Goal: Information Seeking & Learning: Stay updated

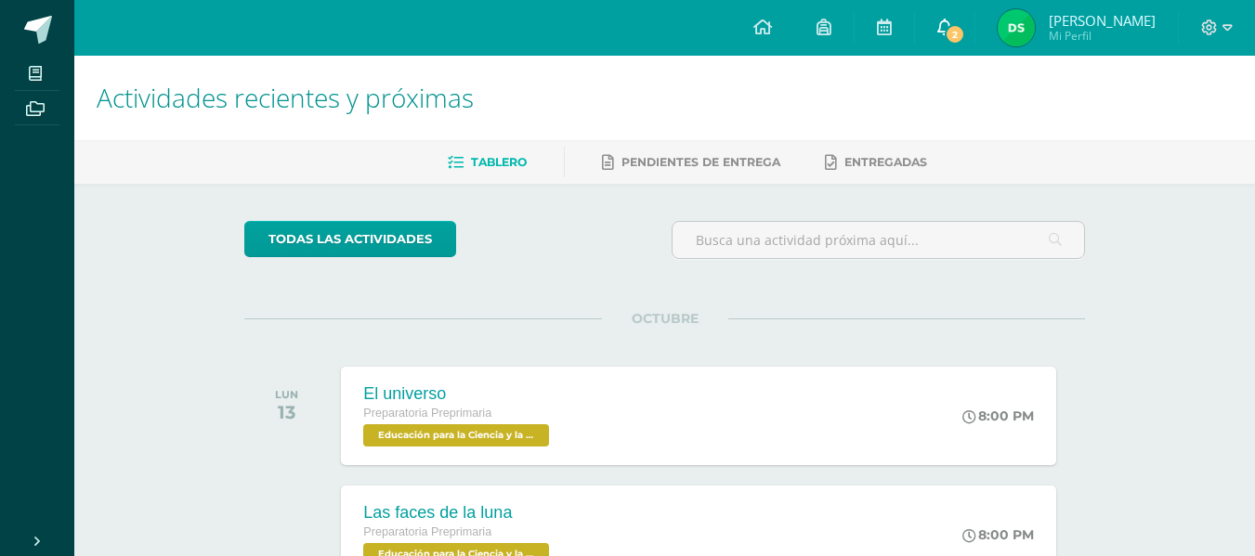
click at [965, 12] on link "2" at bounding box center [944, 28] width 59 height 56
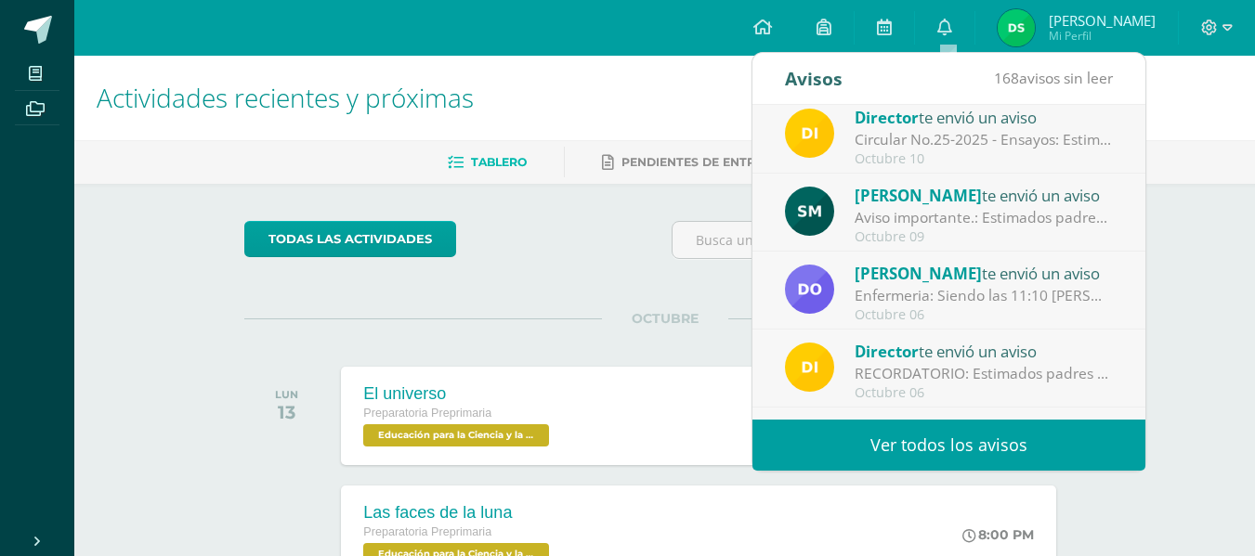
scroll to position [11, 0]
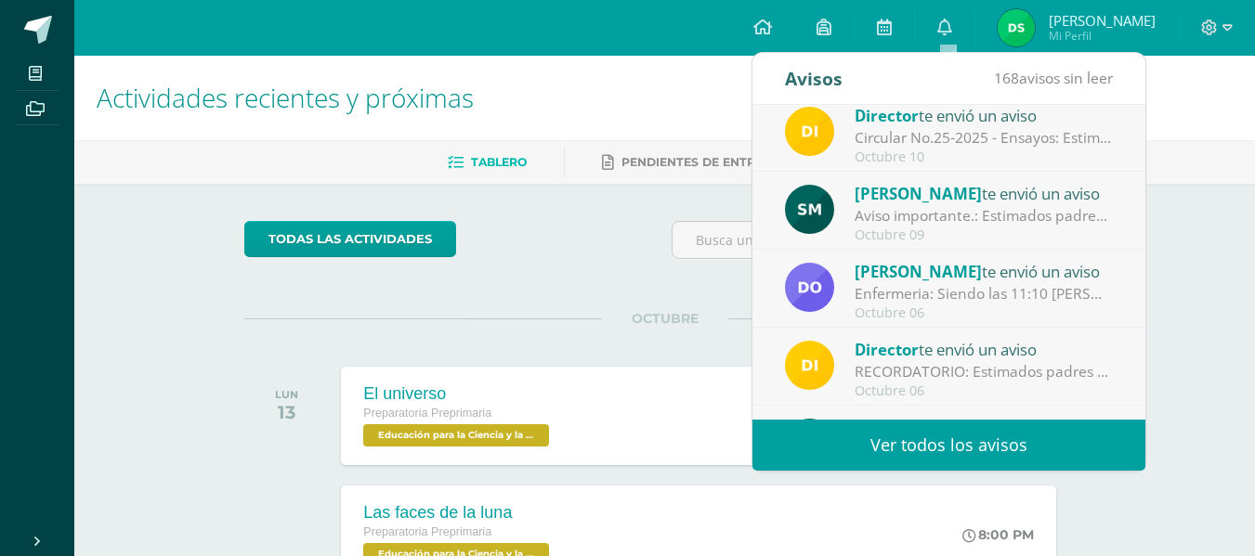
click at [1004, 186] on div "Stephanie Mariscal te envió un aviso" at bounding box center [984, 193] width 258 height 24
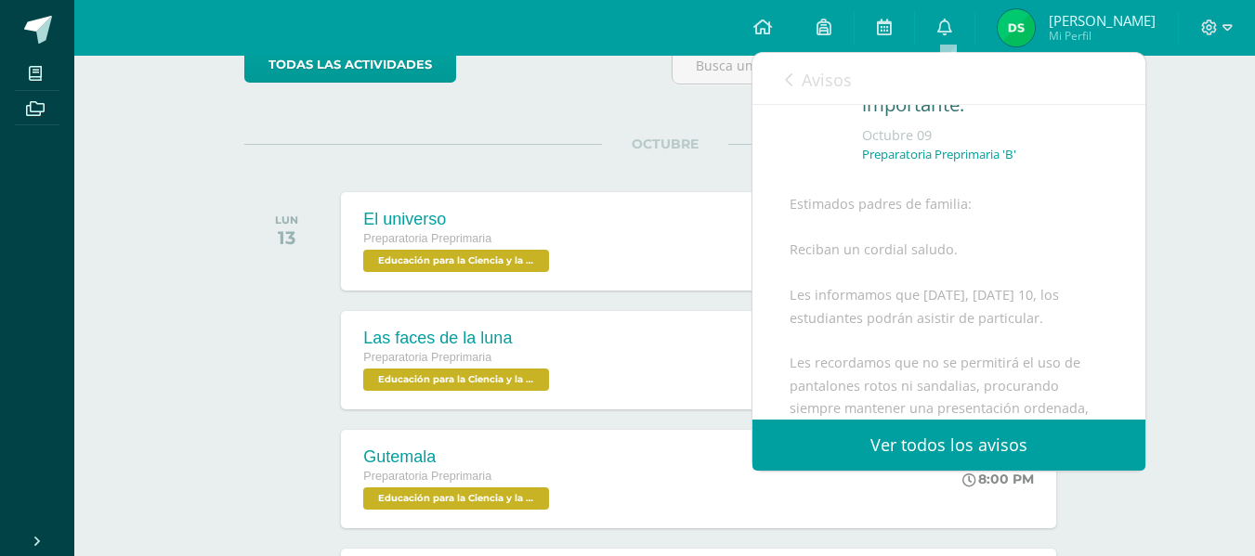
scroll to position [71, 0]
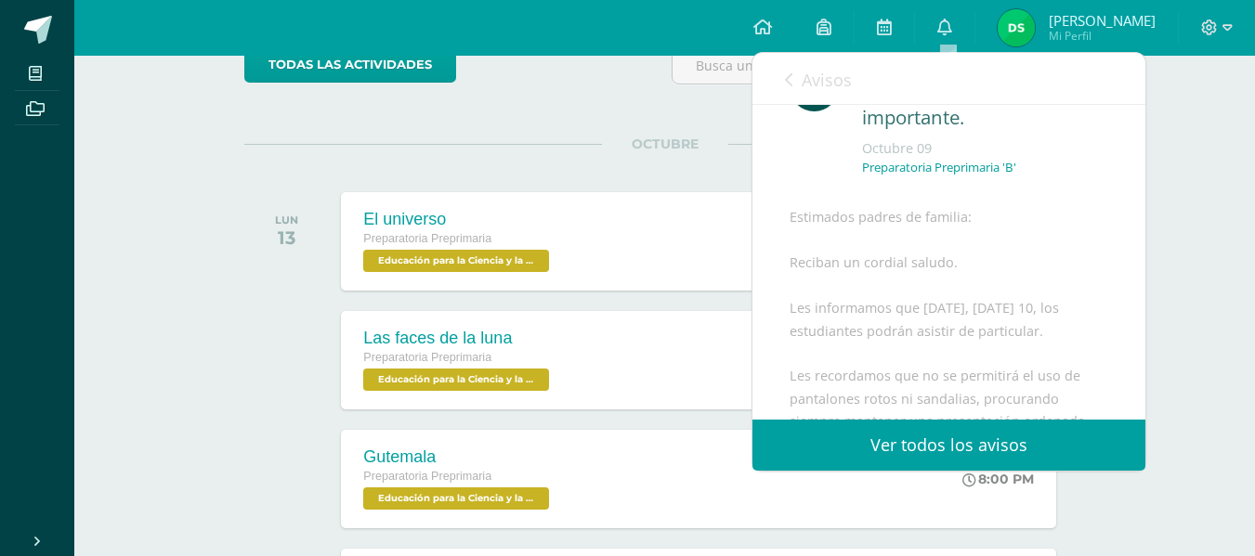
click at [803, 70] on span "Avisos" at bounding box center [827, 80] width 50 height 22
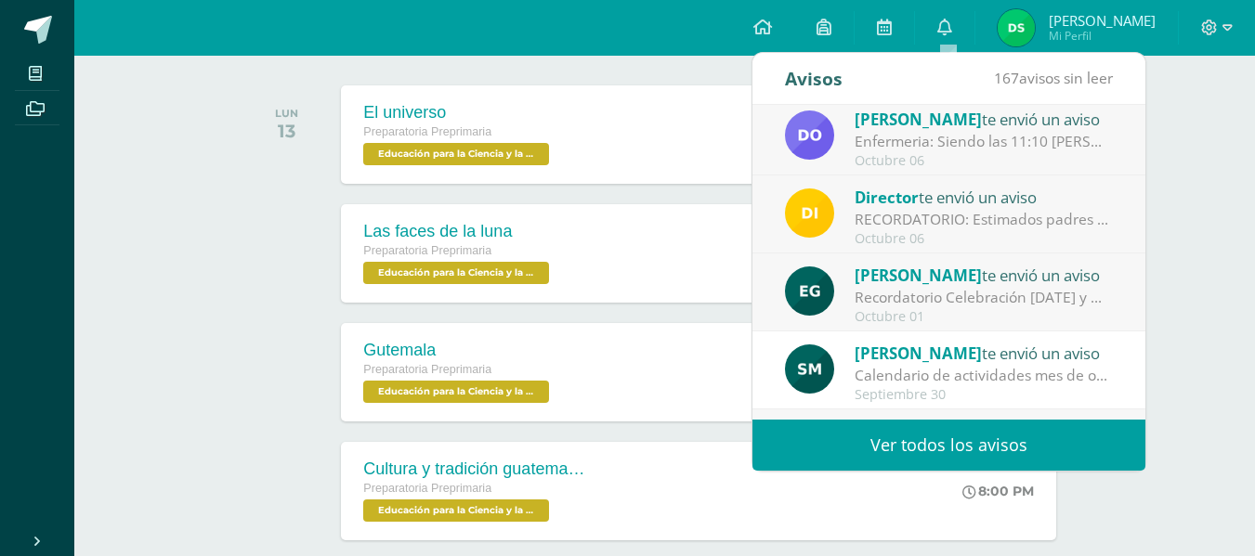
scroll to position [163, 0]
click at [1001, 216] on div "RECORDATORIO: Estimados padres de familia y/o encargados: ⏰Les recordamos que d…" at bounding box center [984, 220] width 258 height 21
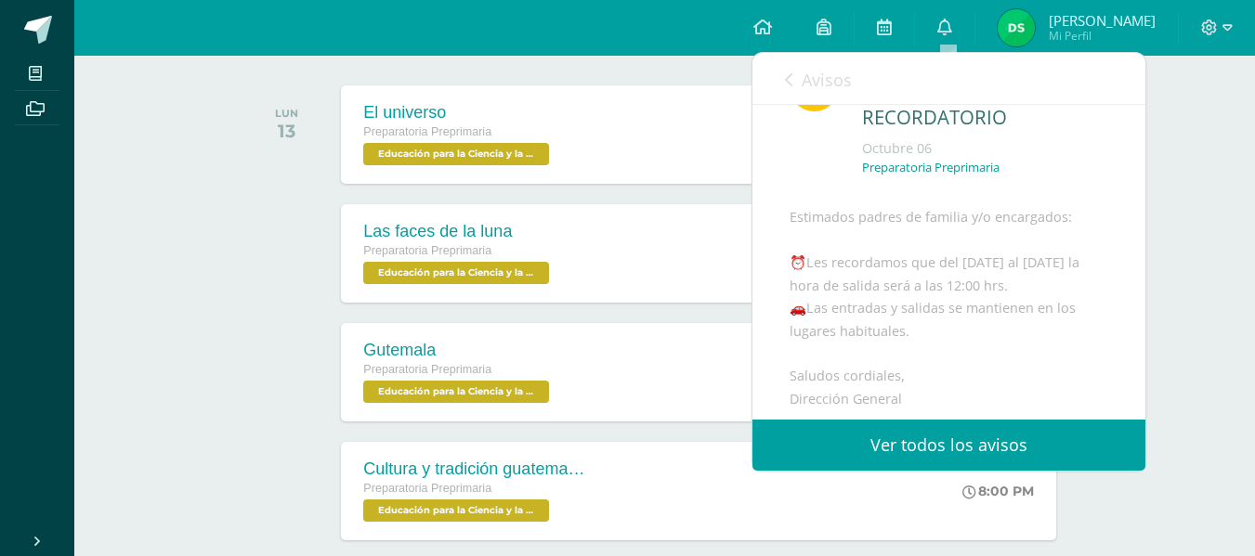
scroll to position [307, 0]
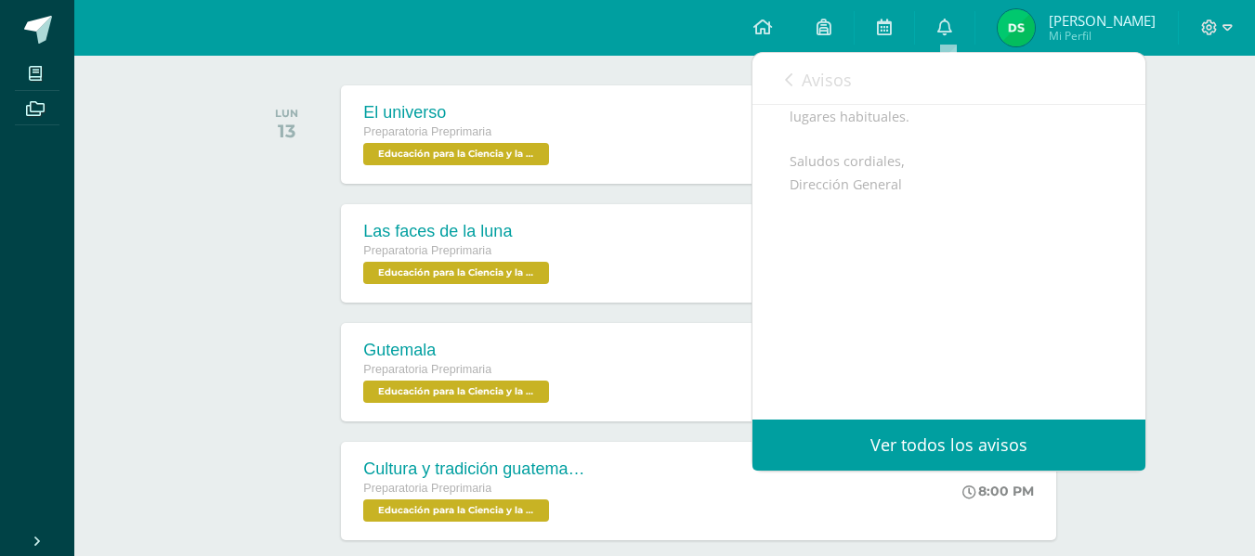
click at [821, 85] on span "Avisos" at bounding box center [827, 80] width 50 height 22
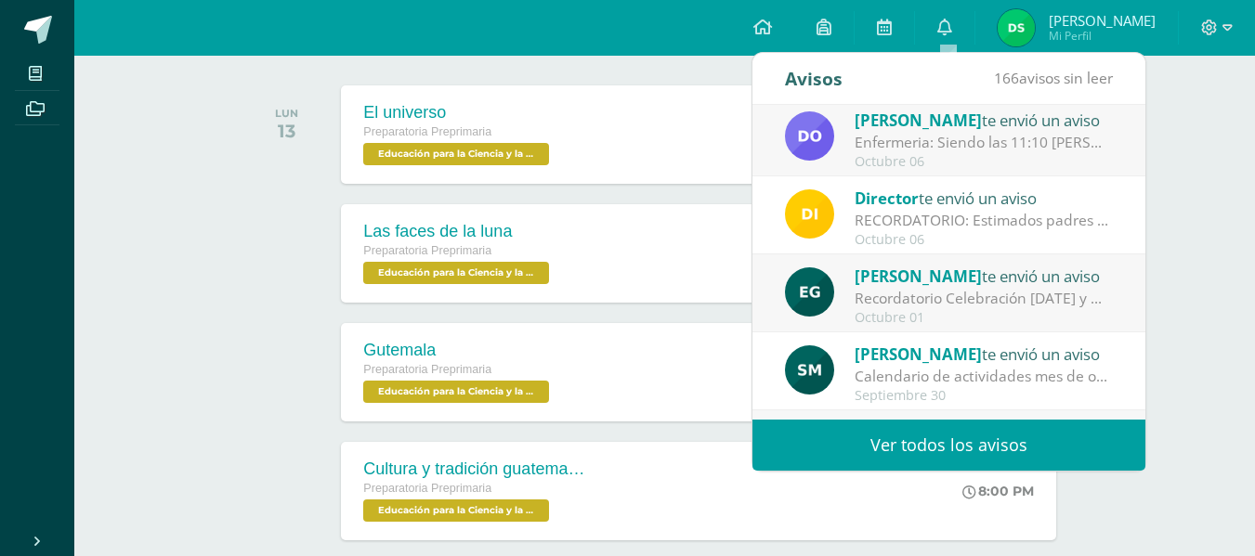
scroll to position [309, 0]
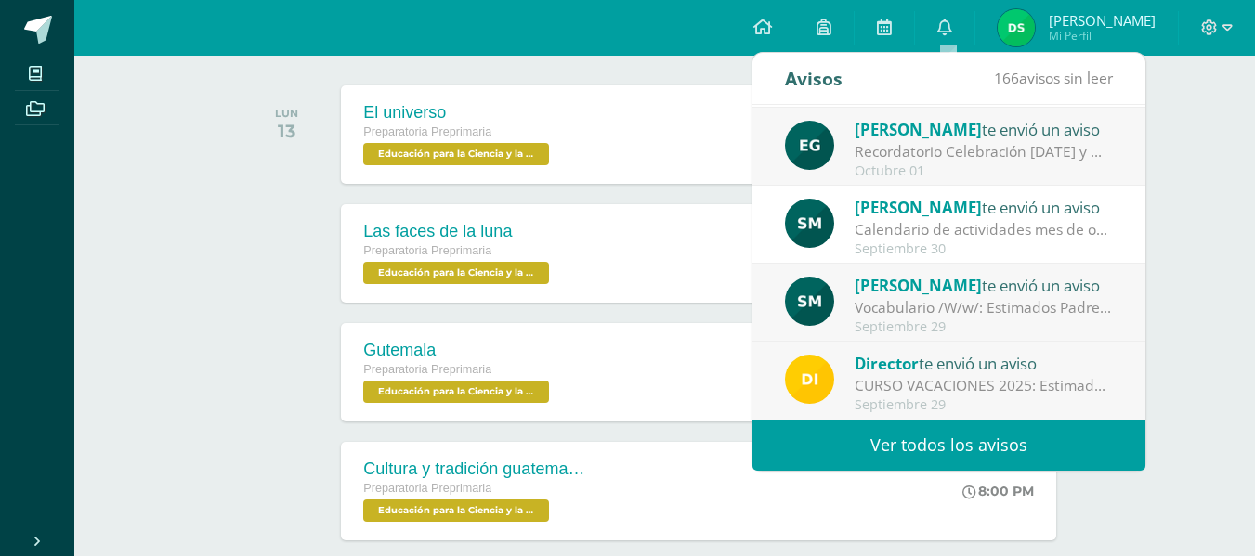
click at [881, 441] on link "Ver todos los avisos" at bounding box center [948, 445] width 393 height 51
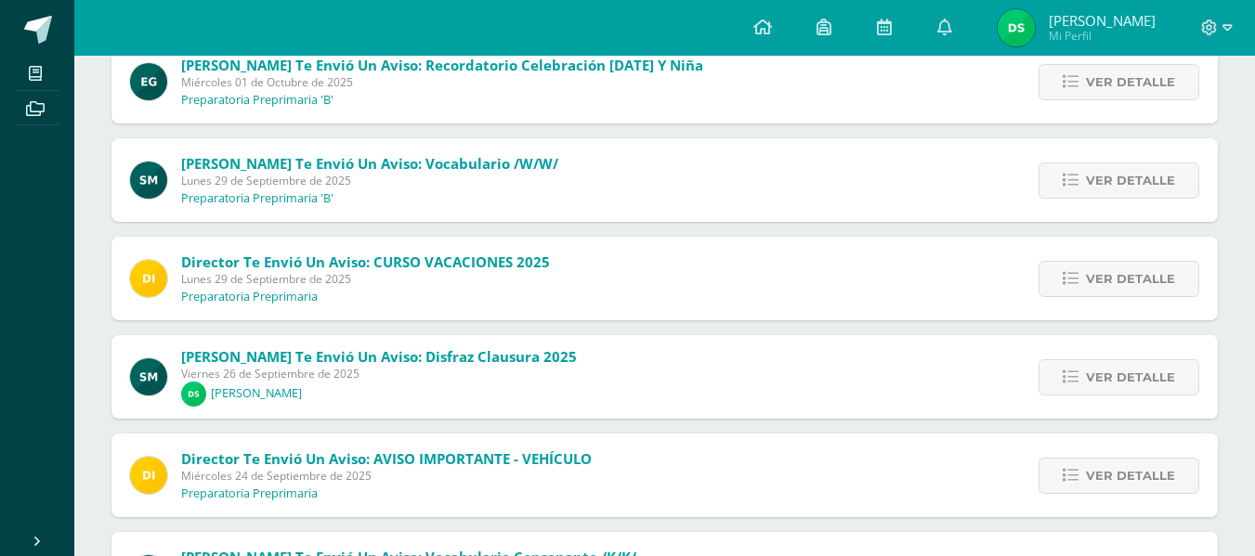
scroll to position [446, 0]
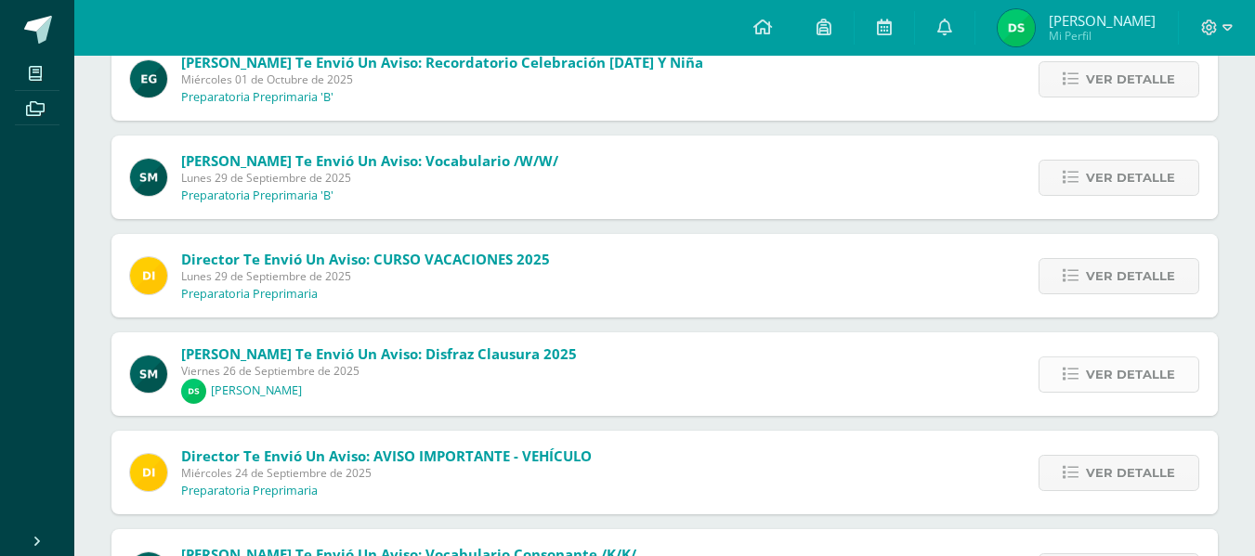
click at [1105, 386] on span "Ver detalle" at bounding box center [1130, 375] width 89 height 34
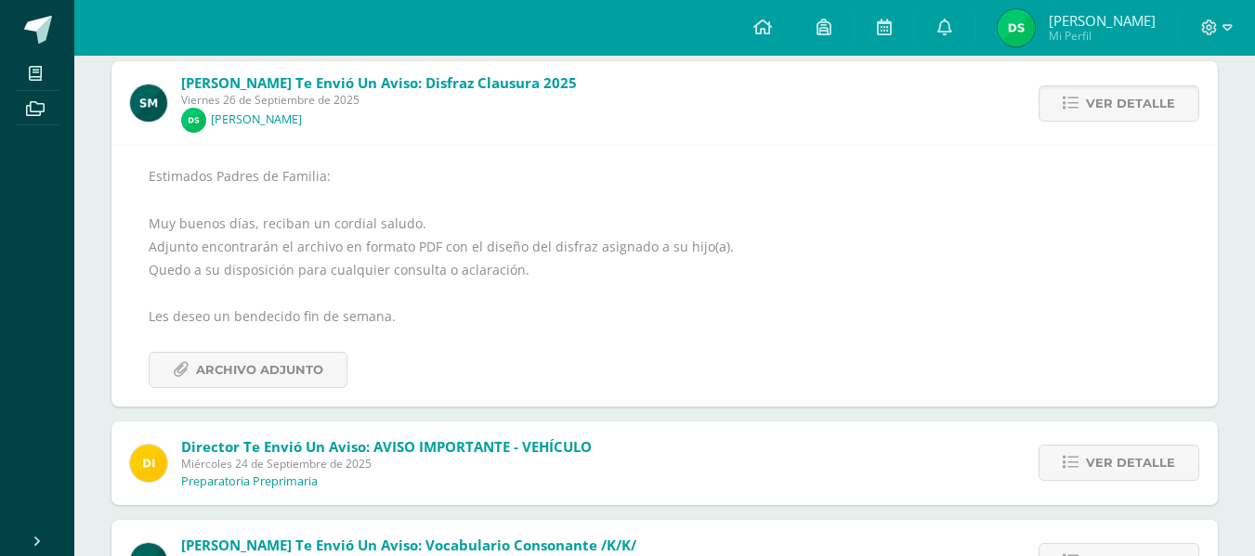
scroll to position [728, 0]
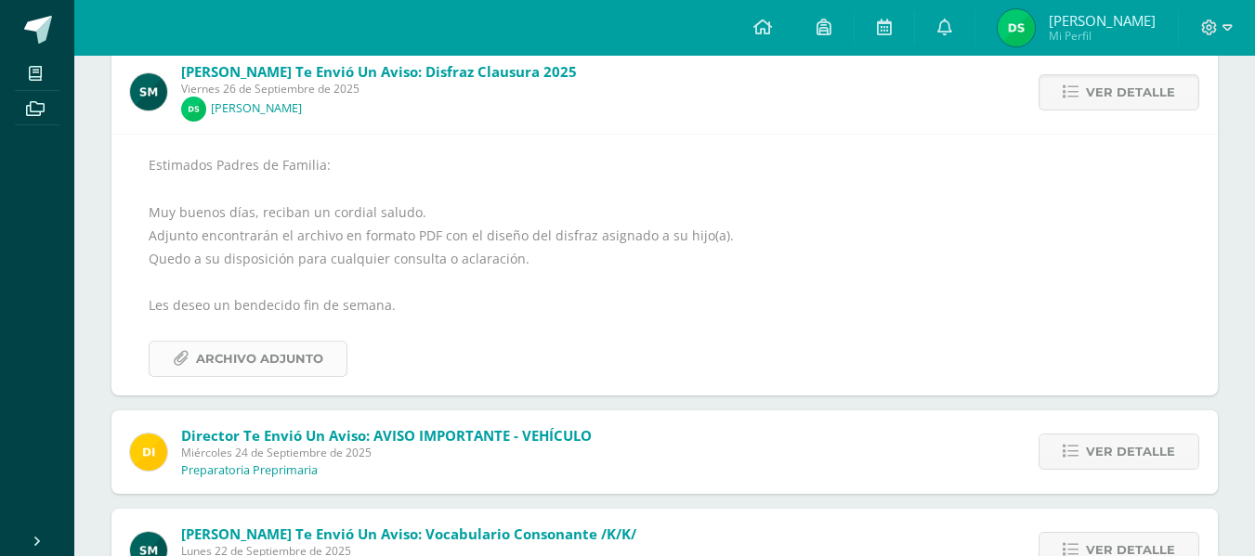
click at [294, 357] on span "Archivo Adjunto" at bounding box center [259, 359] width 127 height 34
